Goal: Complete application form

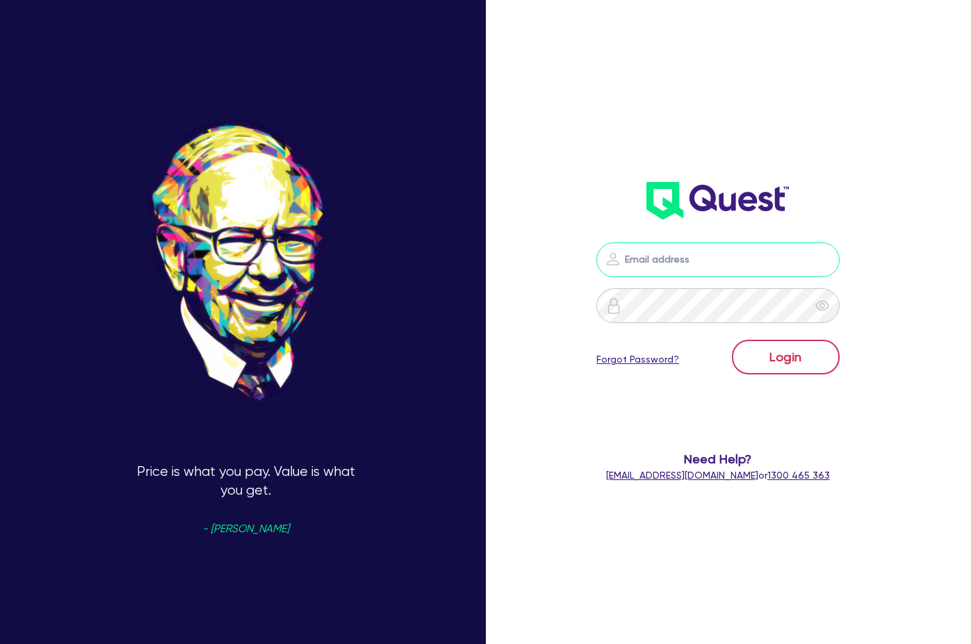
type input "adam@dealify.au"
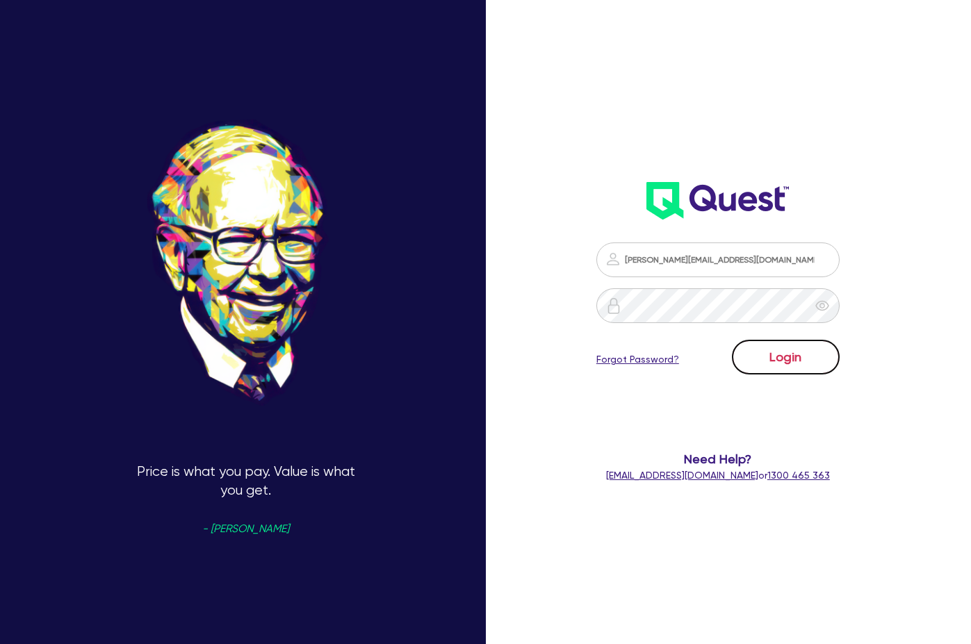
click at [800, 360] on button "Login" at bounding box center [786, 357] width 108 height 35
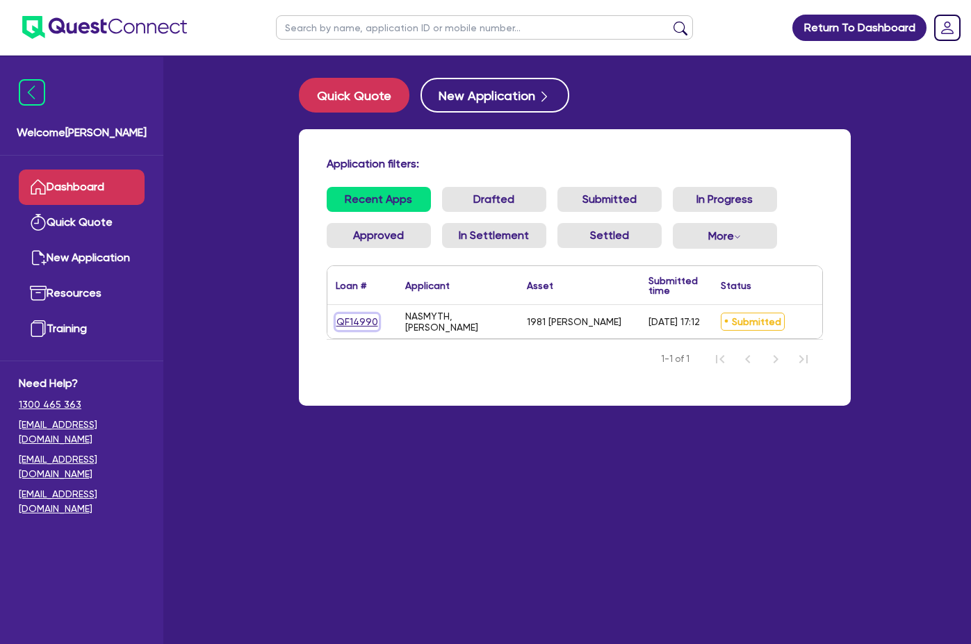
click at [336, 323] on link "QF14990" at bounding box center [357, 322] width 43 height 16
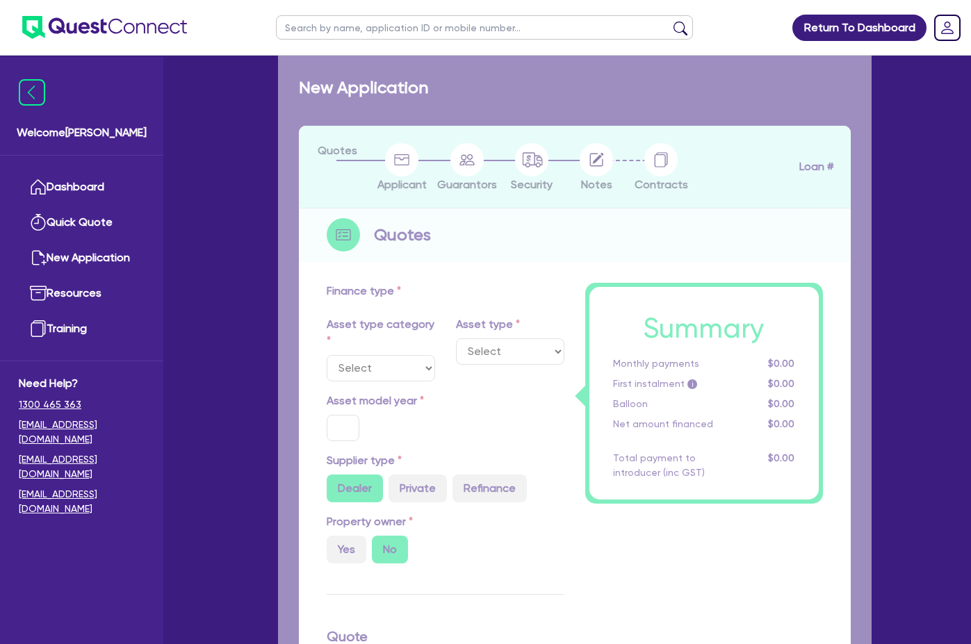
select select "PRIMARY_ASSETS"
type input "1981"
radio input "false"
radio input "true"
type input "75,000"
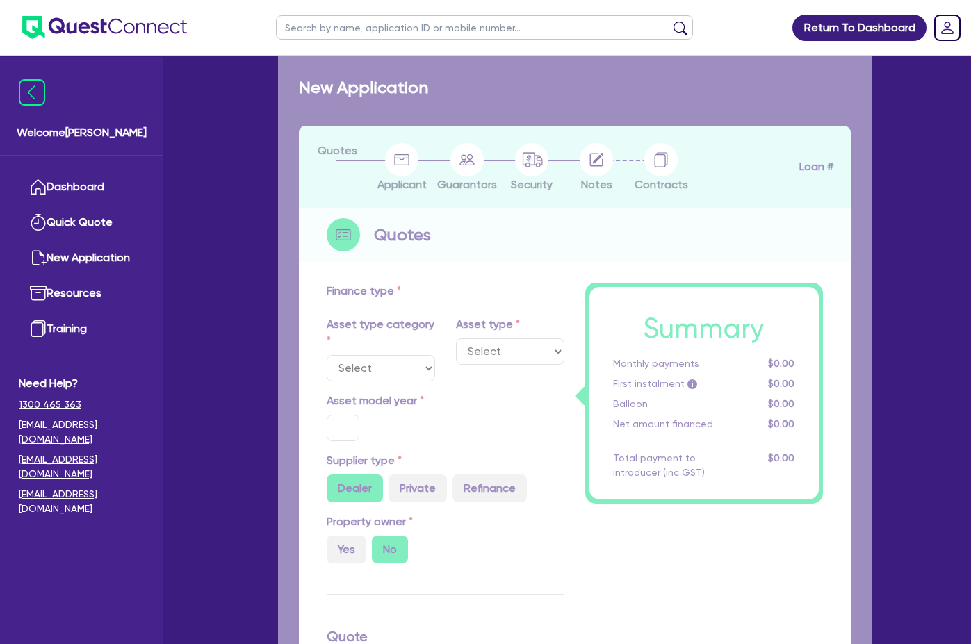
type input "10"
type input "7,500"
type input "14"
select select "HEAVY_TRUCKS"
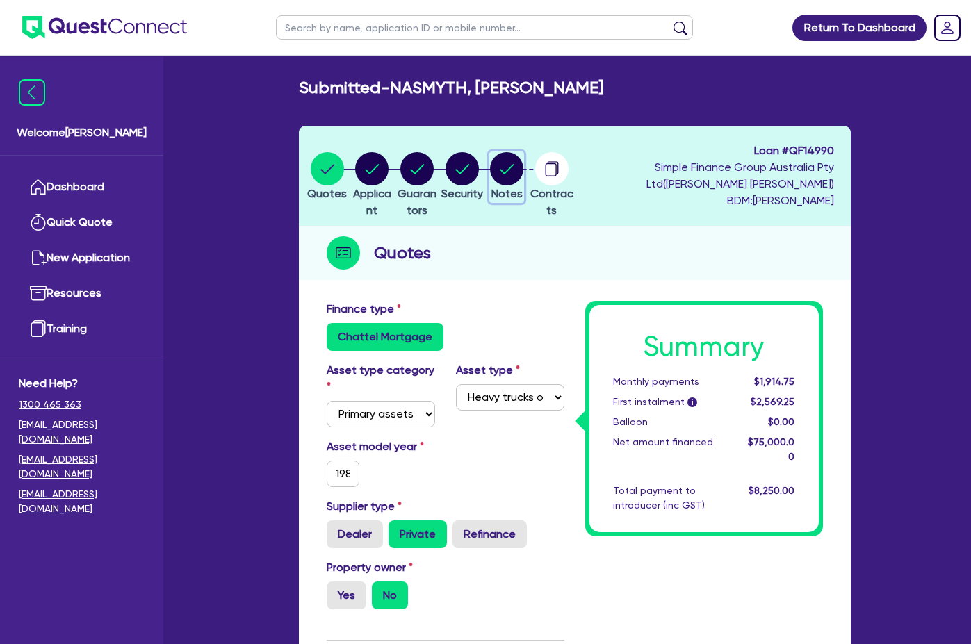
click at [523, 168] on circle "button" at bounding box center [506, 168] width 33 height 33
select select "Quest Finance - Own Book"
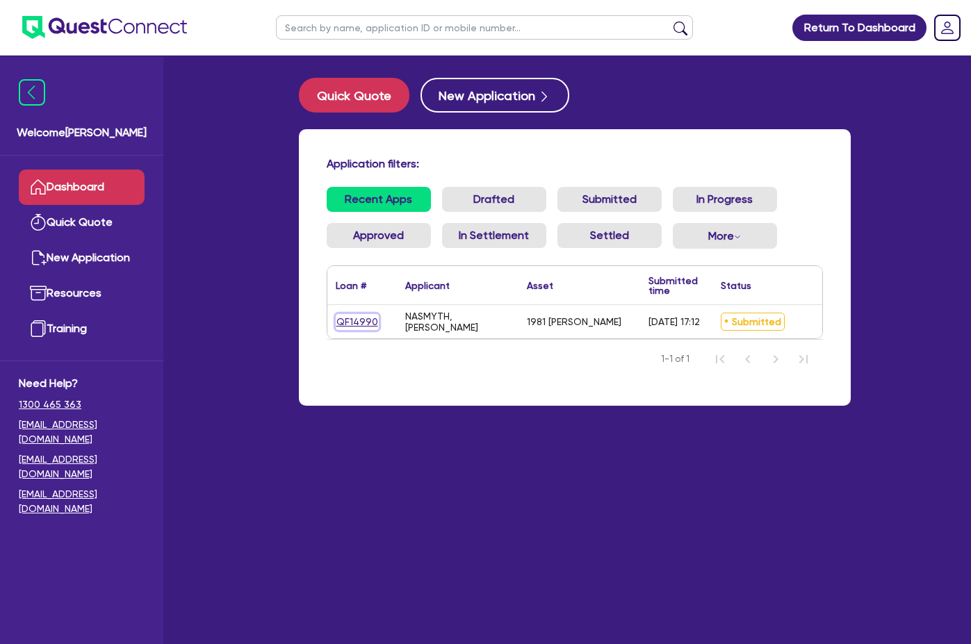
click at [336, 320] on link "QF14990" at bounding box center [357, 322] width 43 height 16
select select "PRIMARY_ASSETS"
select select "HEAVY_TRUCKS"
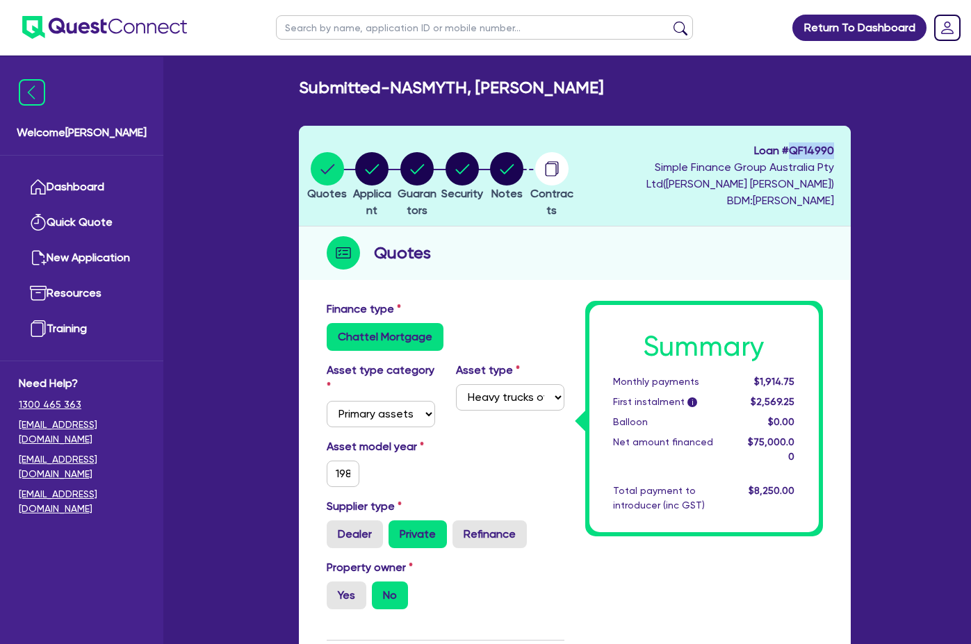
drag, startPoint x: 885, startPoint y: 149, endPoint x: 940, endPoint y: 153, distance: 55.7
copy span "QF14990"
click at [821, 174] on div "Loan # QF14990 Simple Finance Group Australia Pty Ltd ( [PERSON_NAME] ) BDM: [P…" at bounding box center [705, 175] width 256 height 67
drag, startPoint x: 866, startPoint y: 183, endPoint x: 921, endPoint y: 186, distance: 55.0
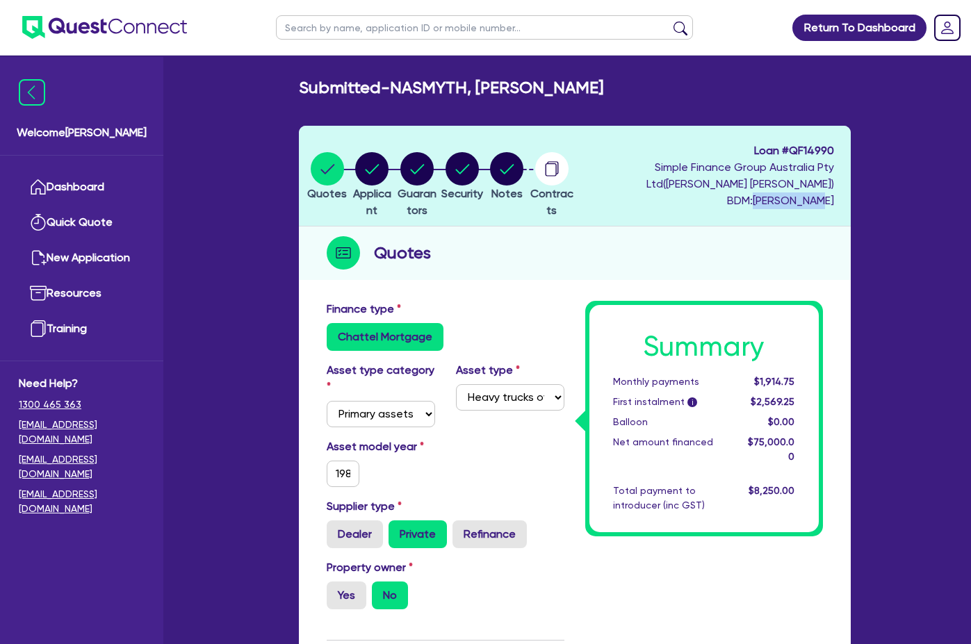
click at [833, 192] on span "BDM: [PERSON_NAME]" at bounding box center [705, 200] width 256 height 17
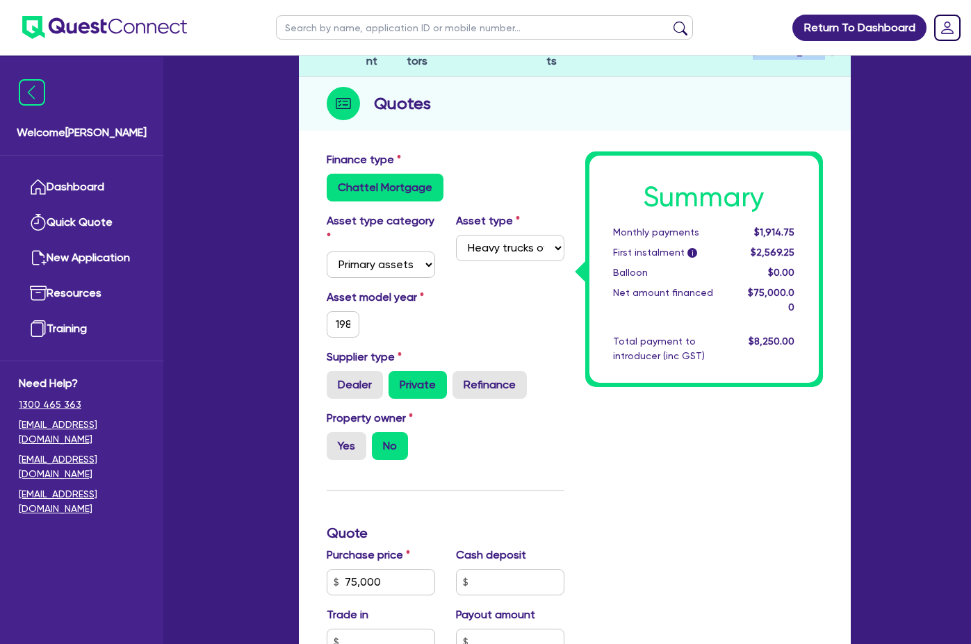
scroll to position [208, 0]
